Goal: Task Accomplishment & Management: Manage account settings

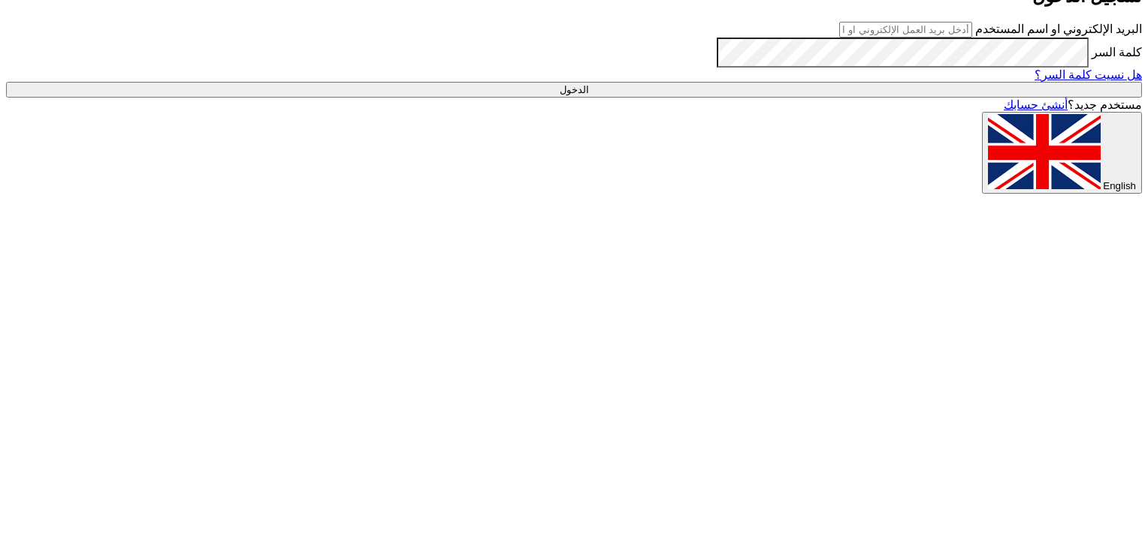
type input "[PERSON_NAME][EMAIL_ADDRESS][PERSON_NAME][DOMAIN_NAME]"
click at [893, 98] on input "الدخول" at bounding box center [574, 90] width 1136 height 16
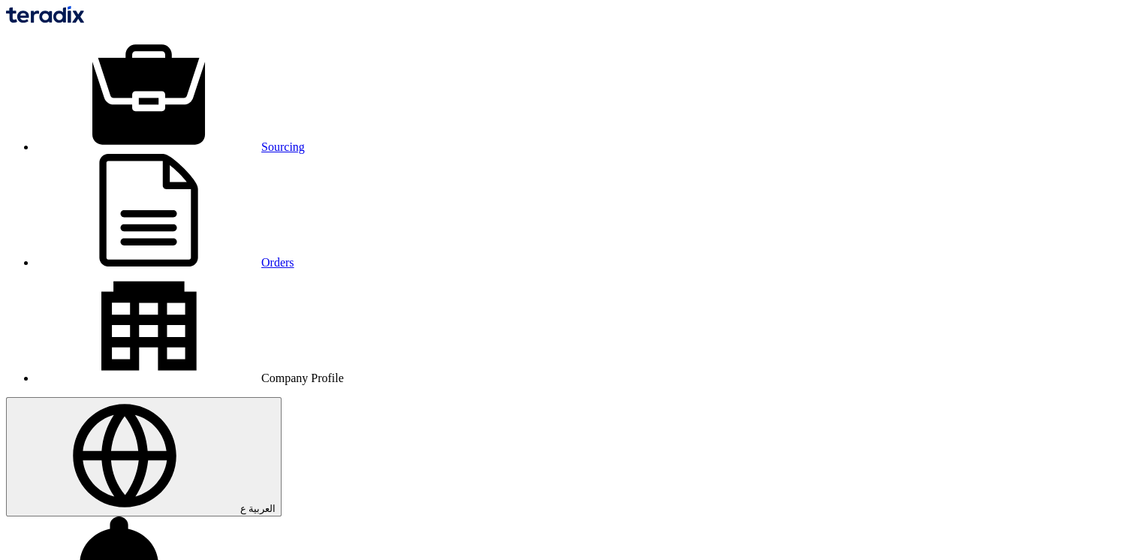
drag, startPoint x: 955, startPoint y: 94, endPoint x: 944, endPoint y: 99, distance: 12.4
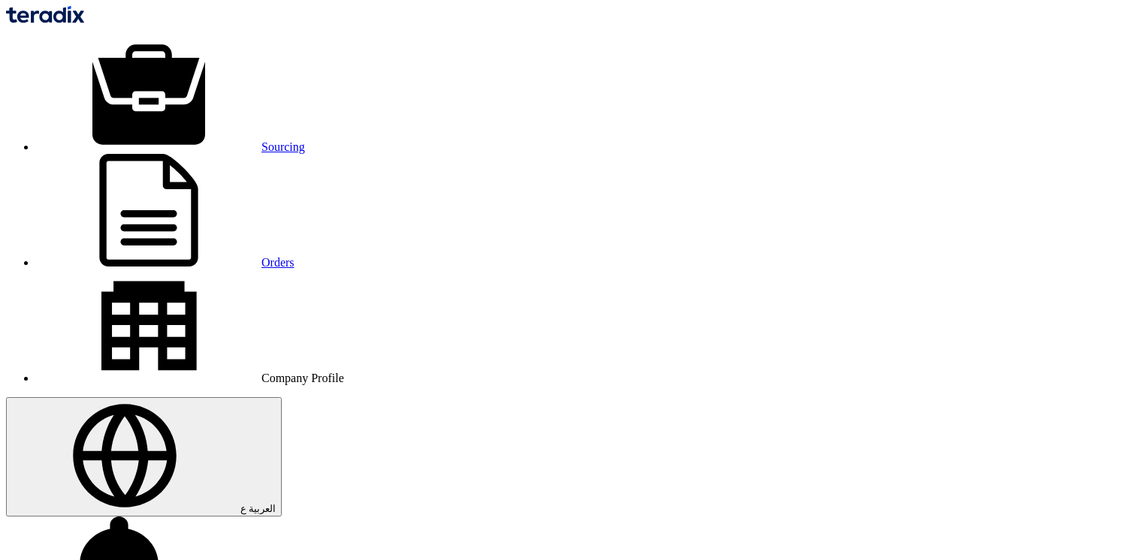
type textarea "/"
type textarea ":"
type textarea "Line 1 Hikvision cameras are out of our scope."
